Goal: Information Seeking & Learning: Learn about a topic

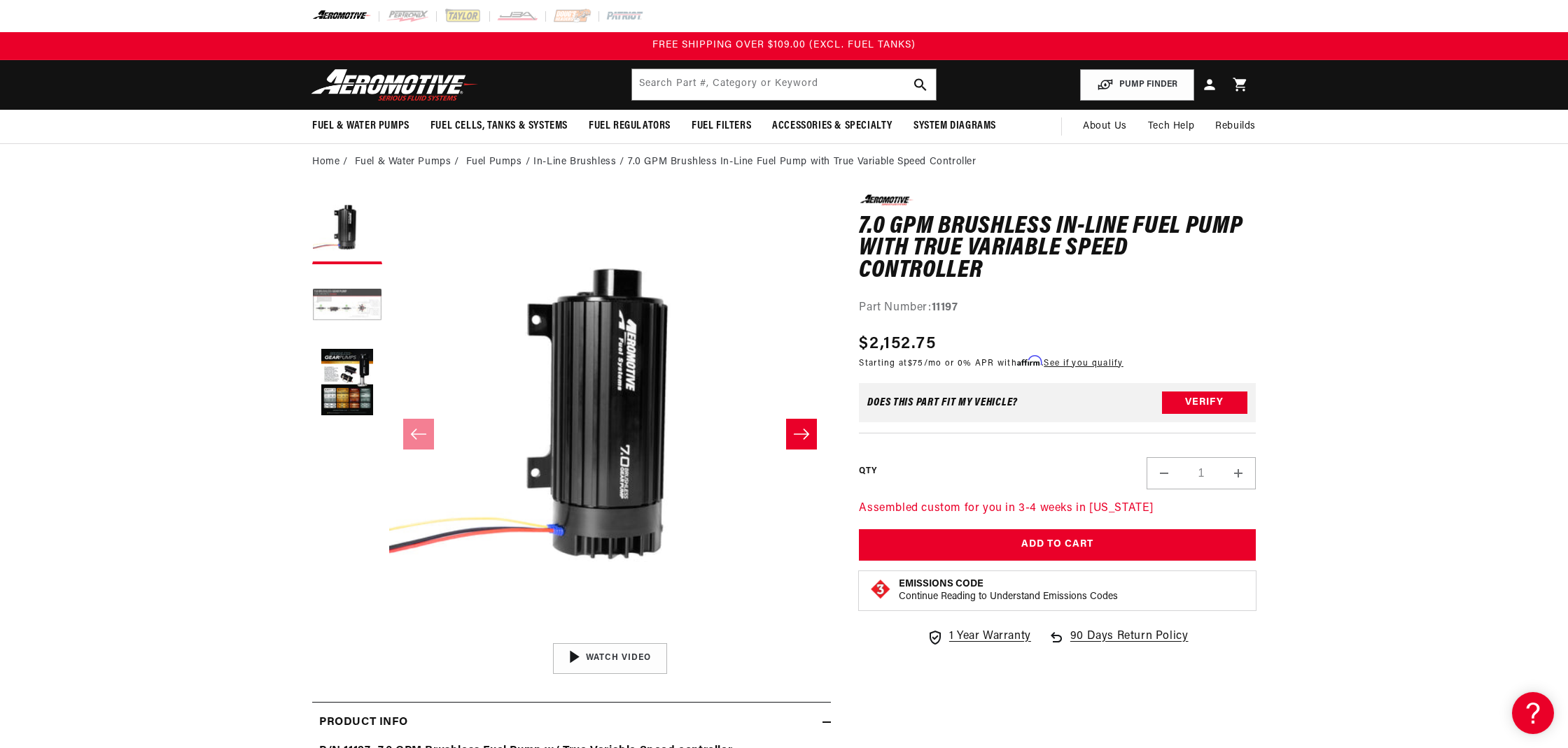
click at [368, 306] on button "Load image 2 in gallery view" at bounding box center [347, 306] width 70 height 70
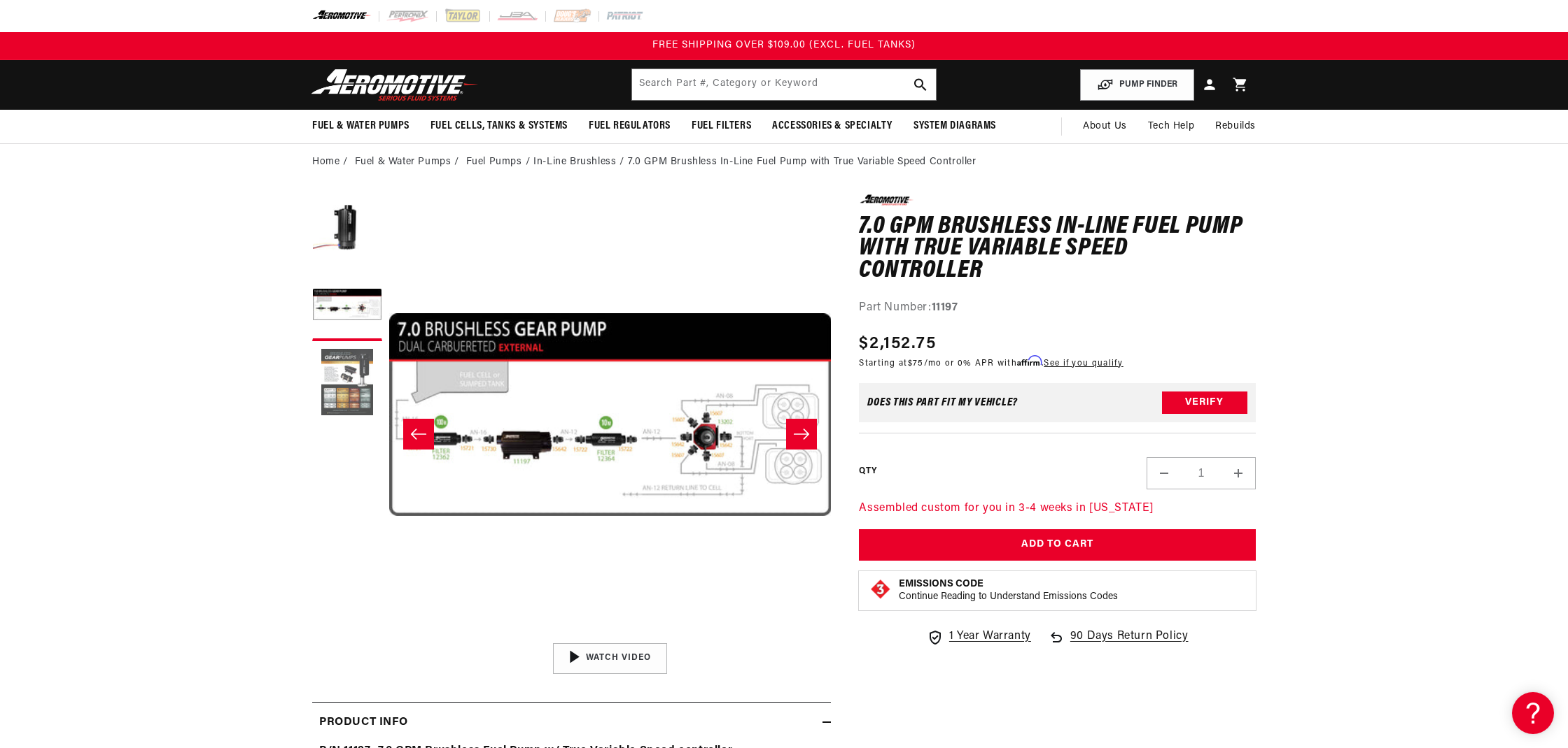
click at [348, 387] on button "Load image 3 in gallery view" at bounding box center [347, 384] width 70 height 70
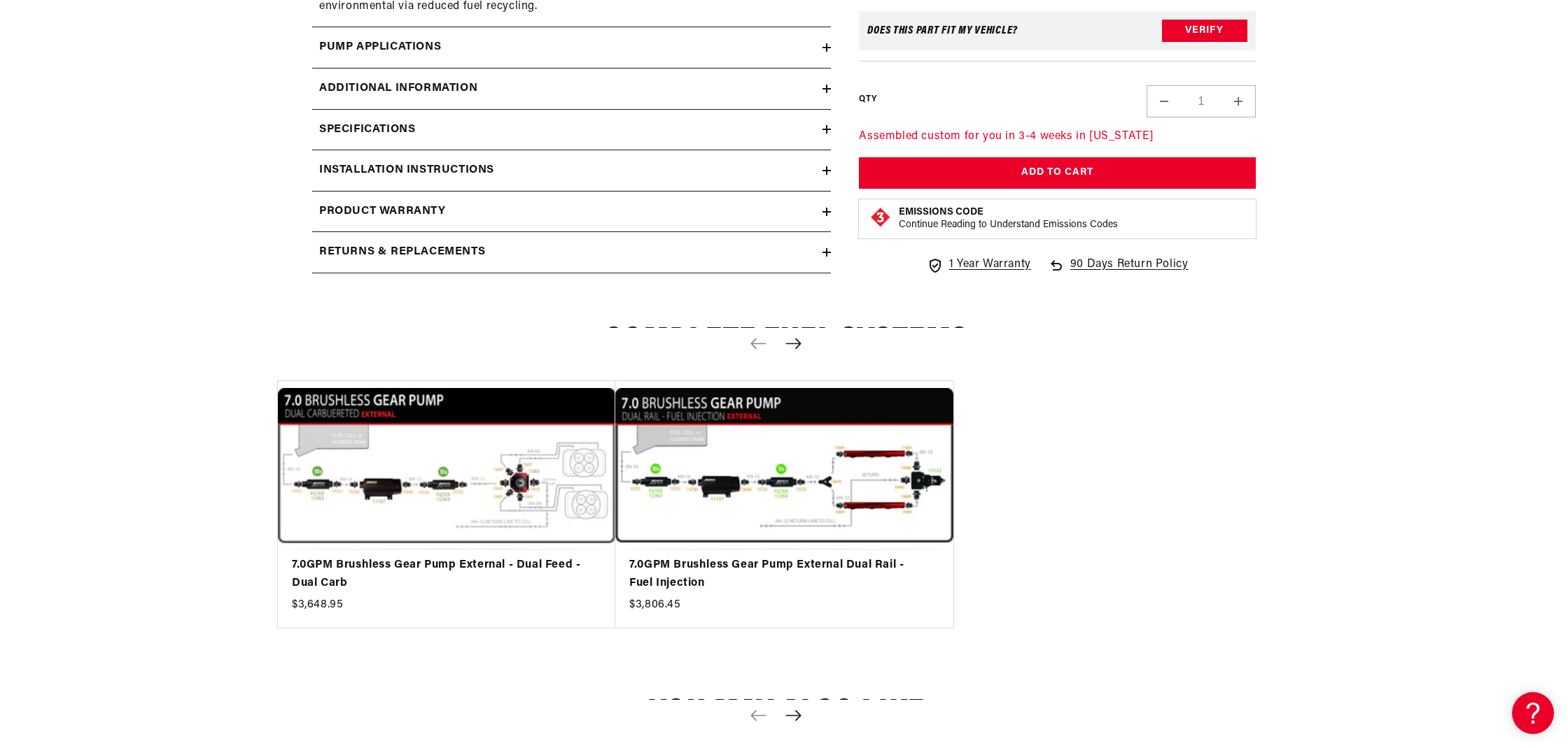
scroll to position [2207, 0]
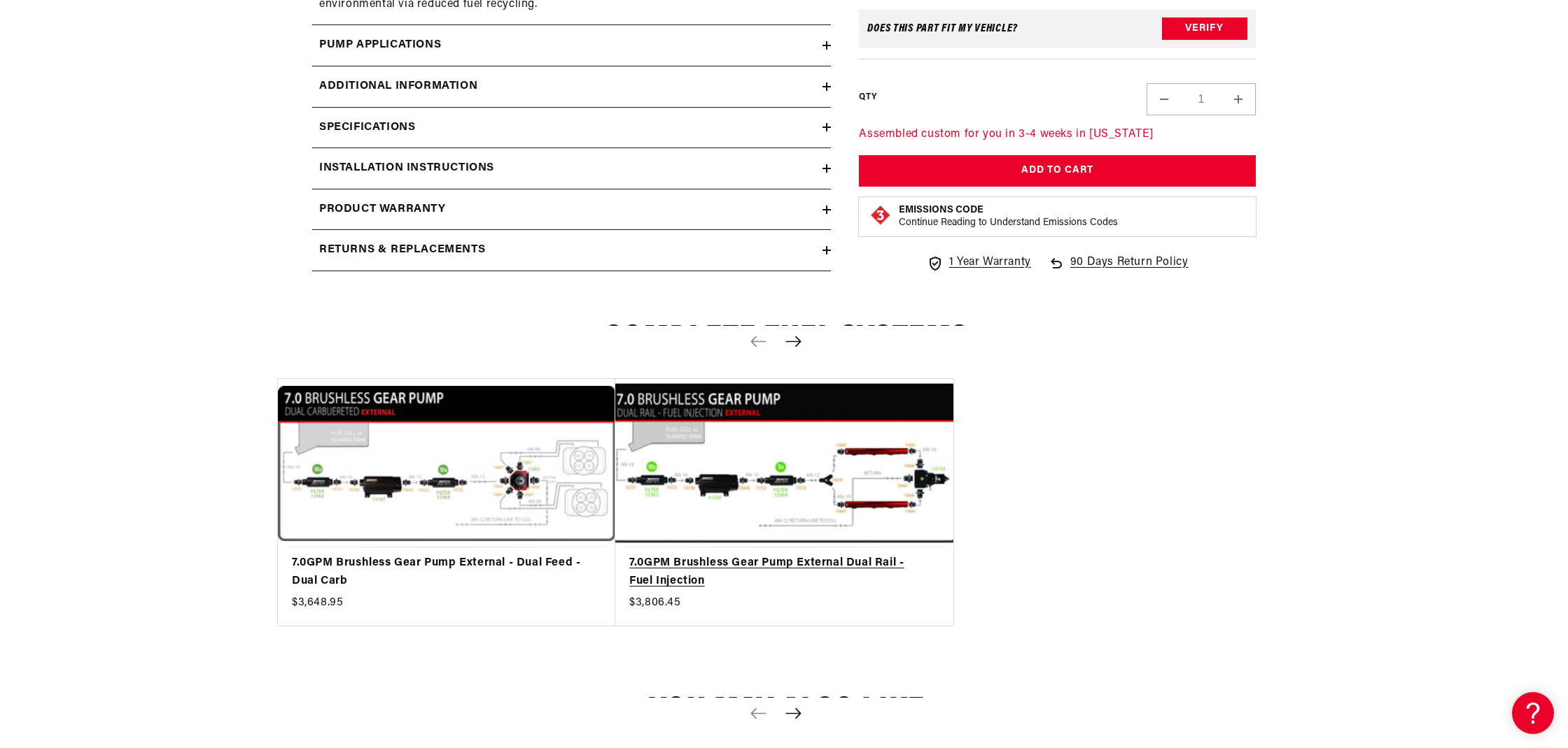
click at [832, 555] on link "7.0GPM Brushless Gear Pump External Dual Rail - Fuel Injection" at bounding box center [777, 572] width 295 height 36
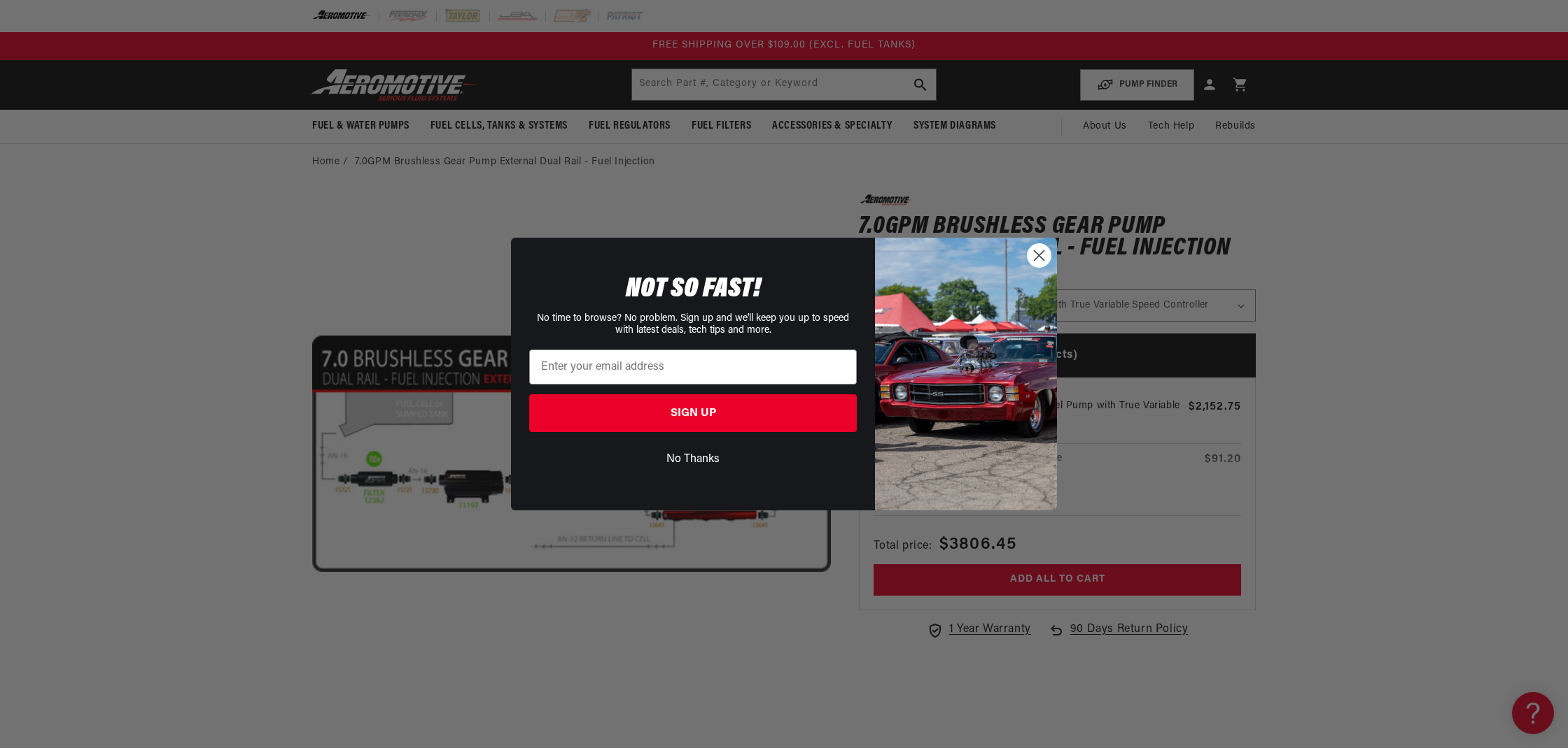
click at [1042, 258] on icon "Close dialog" at bounding box center [1039, 255] width 10 height 10
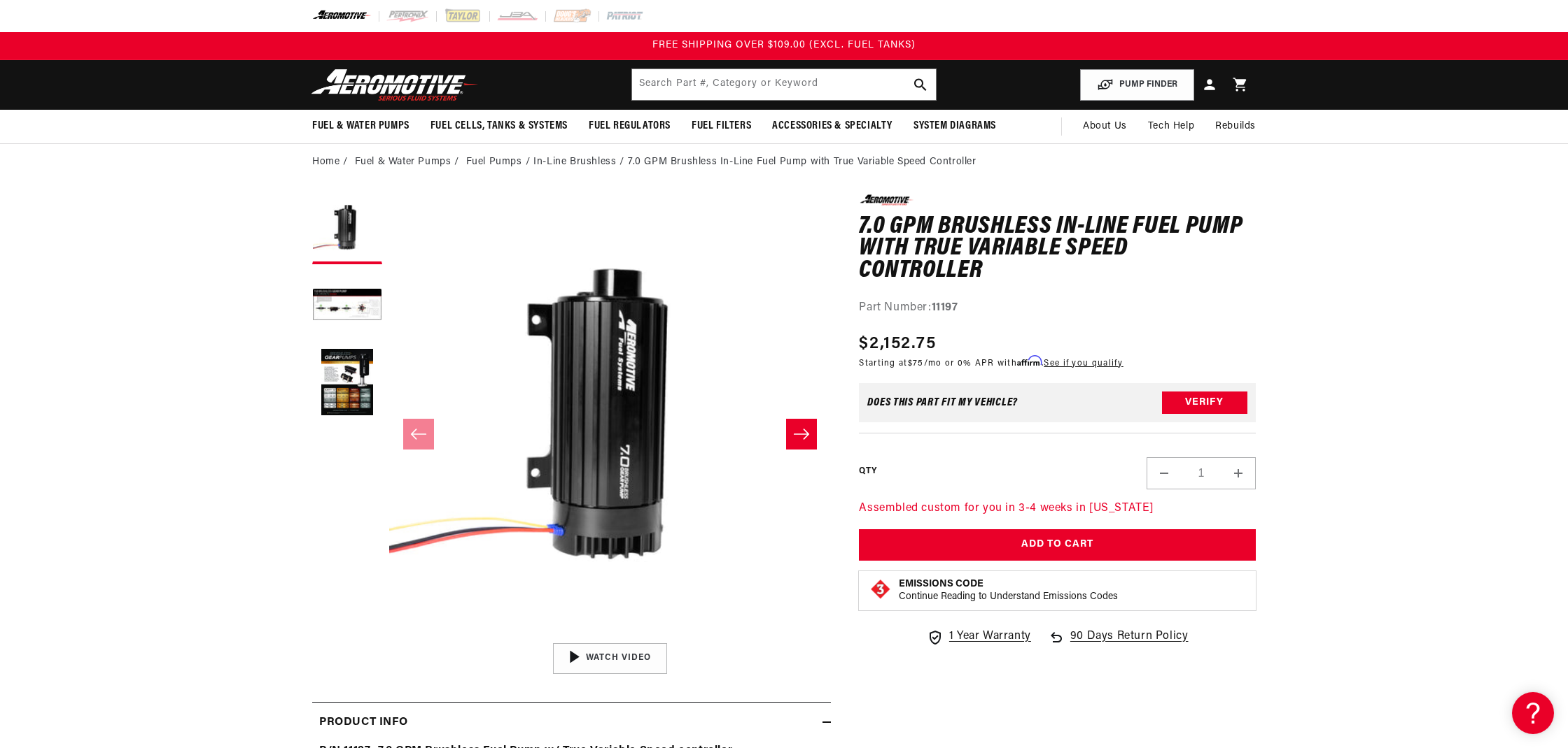
scroll to position [2207, 0]
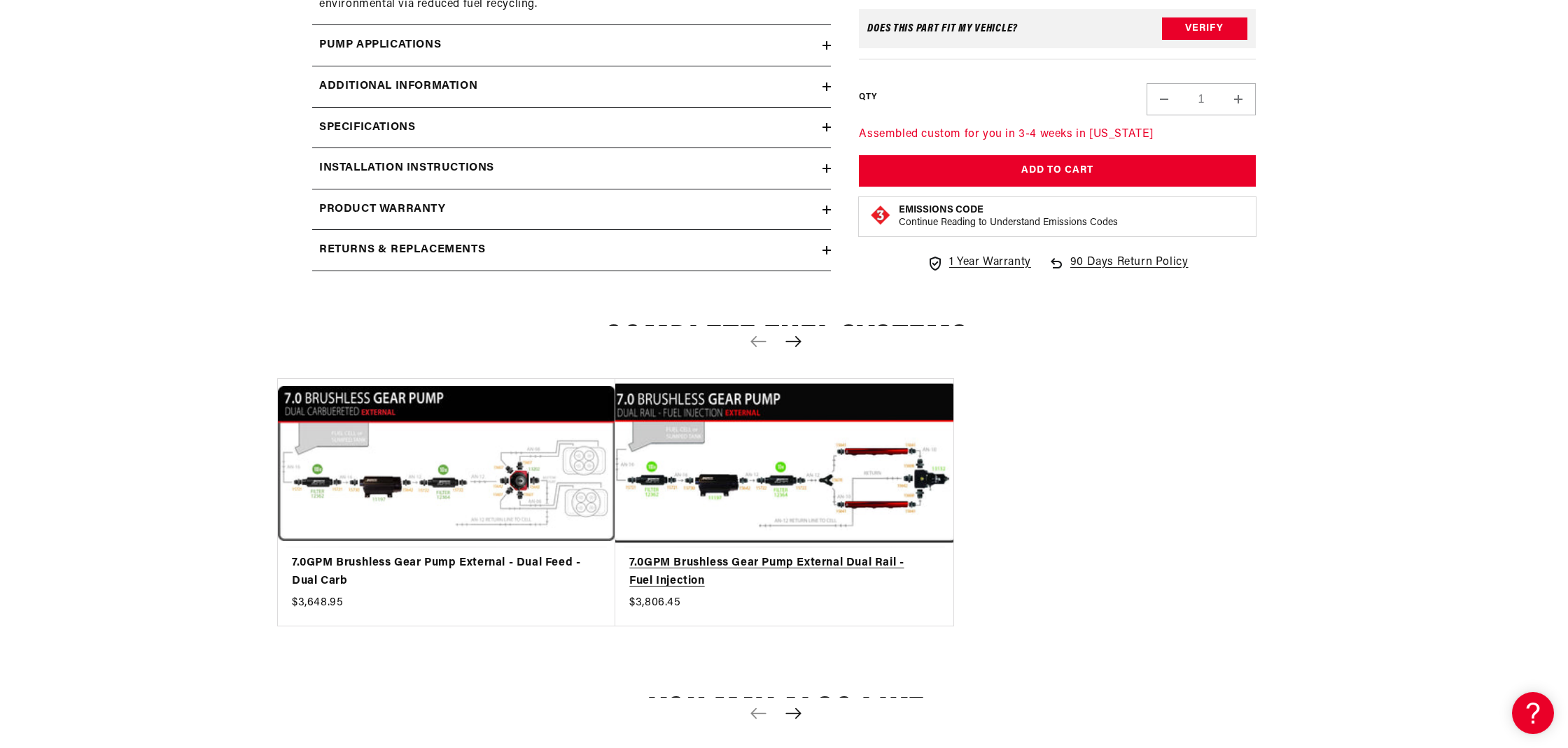
click at [774, 555] on link "7.0GPM Brushless Gear Pump External Dual Rail - Fuel Injection" at bounding box center [777, 572] width 295 height 36
